Goal: Navigation & Orientation: Find specific page/section

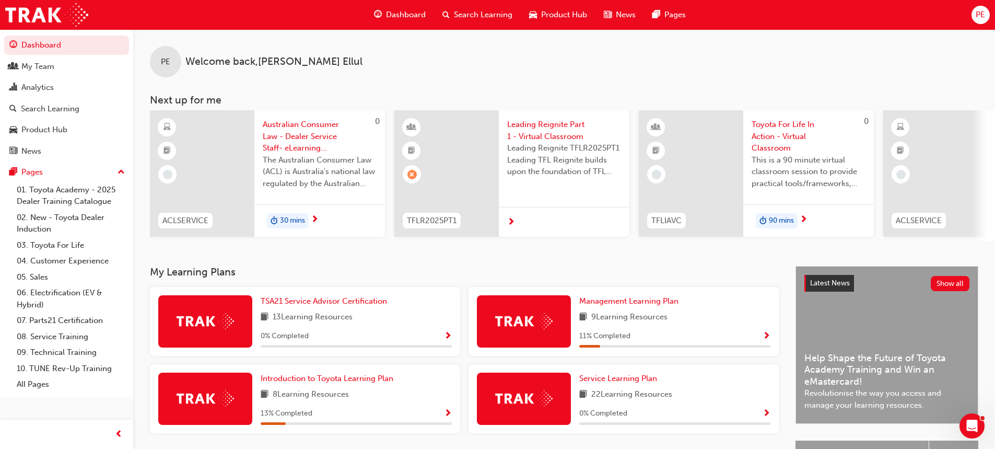
click at [980, 9] on span "PE" at bounding box center [980, 15] width 9 height 12
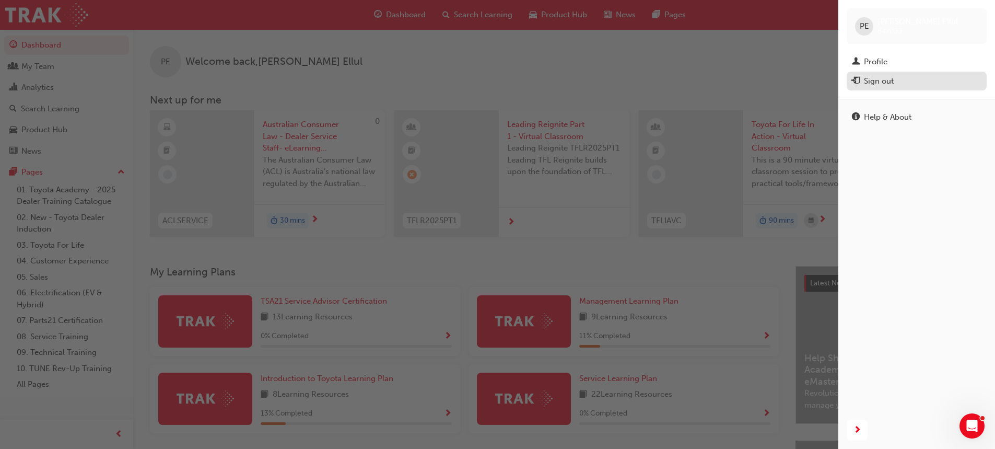
click at [879, 80] on div "Sign out" at bounding box center [879, 81] width 30 height 12
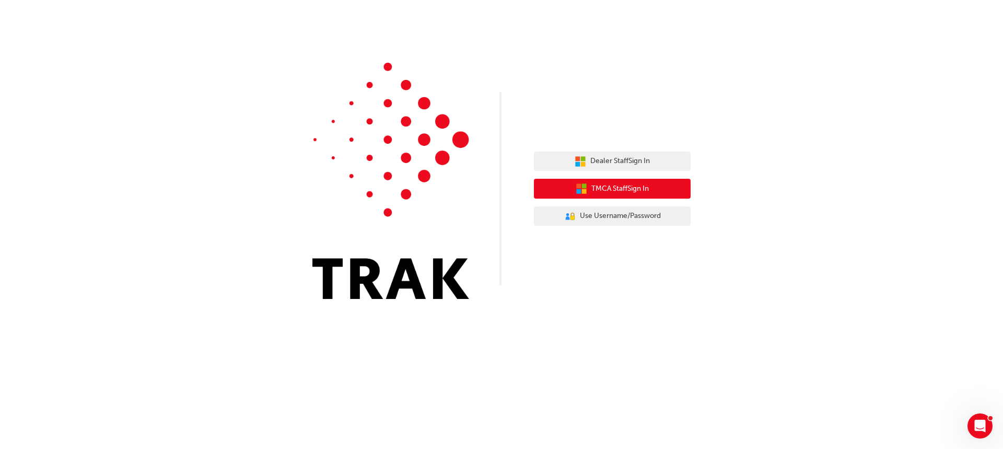
click at [643, 188] on span "TMCA Staff Sign In" at bounding box center [619, 189] width 57 height 12
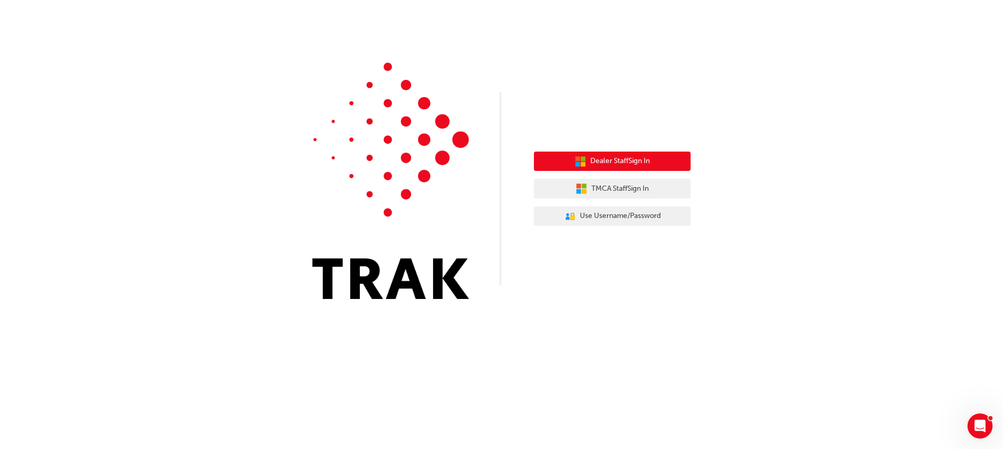
click at [649, 165] on span "Dealer Staff Sign In" at bounding box center [620, 161] width 60 height 12
click at [635, 170] on button "Dealer Staff Sign In" at bounding box center [612, 162] width 157 height 20
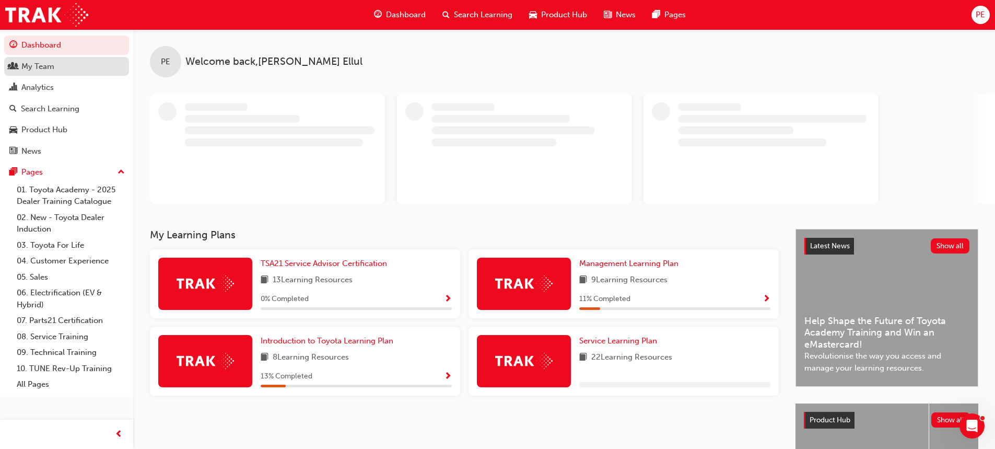
click at [56, 67] on div "My Team" at bounding box center [66, 66] width 114 height 13
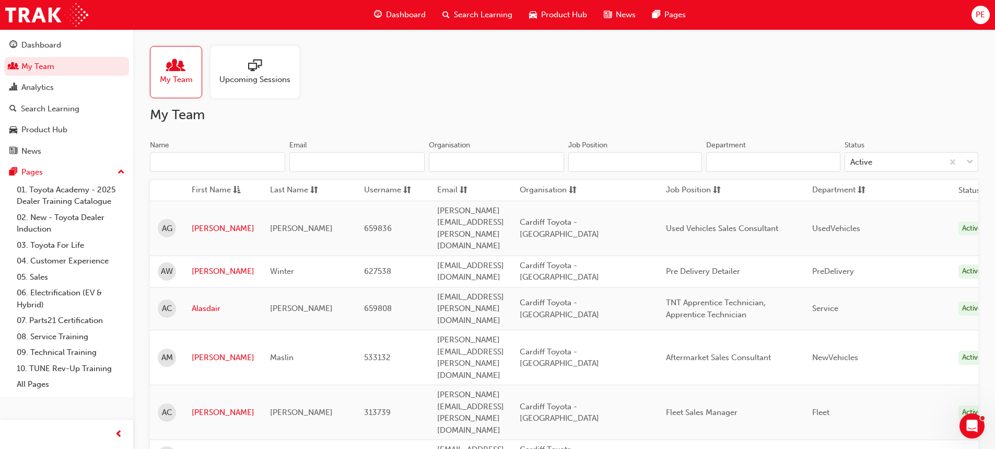
click at [264, 94] on div "Upcoming Sessions" at bounding box center [255, 72] width 89 height 52
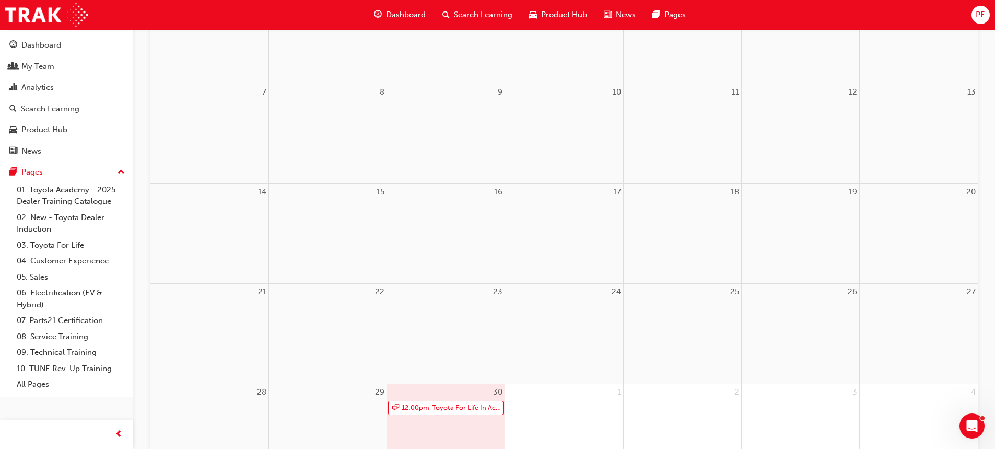
scroll to position [209, 0]
click at [452, 394] on link "12:00pm - Toyota For Life In Action - Virtual Classroom" at bounding box center [445, 400] width 115 height 14
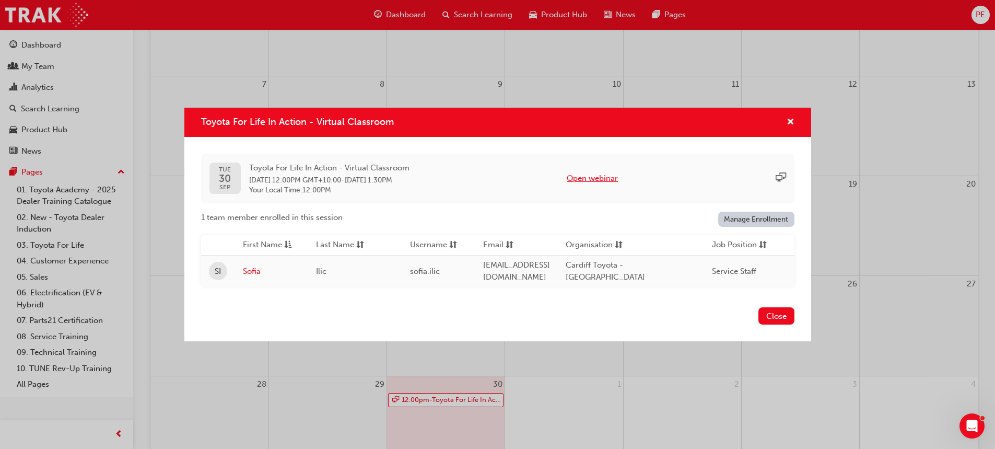
click at [593, 175] on button "Open webinar" at bounding box center [592, 178] width 51 height 12
